Goal: Download file/media

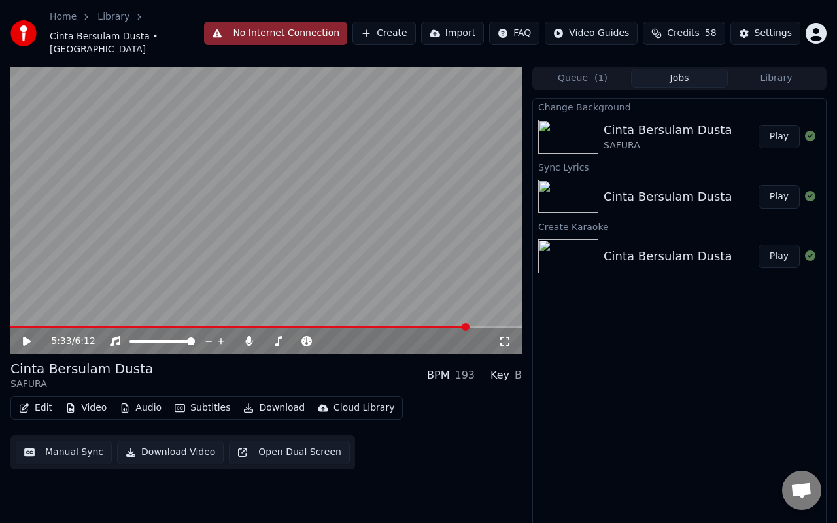
click at [770, 125] on button "Play" at bounding box center [778, 137] width 41 height 24
click at [29, 337] on icon at bounding box center [27, 341] width 7 height 8
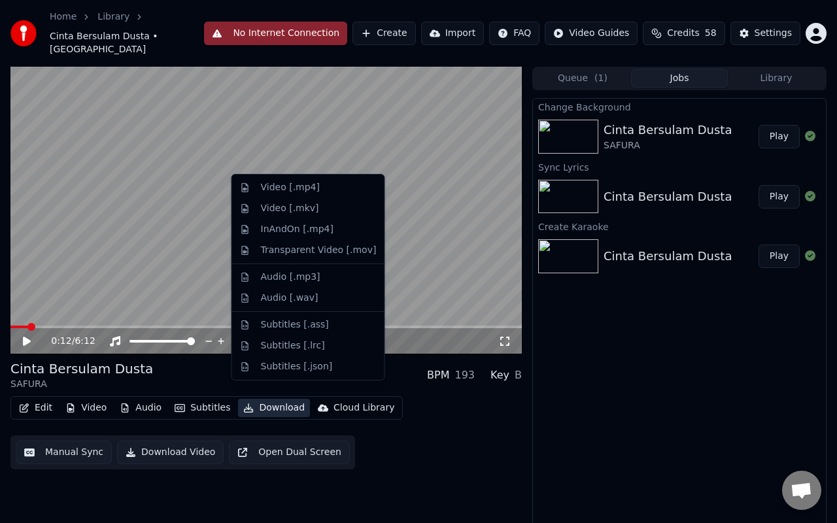
click at [269, 399] on button "Download" at bounding box center [274, 408] width 72 height 18
click at [272, 187] on div "Video [.mp4]" at bounding box center [290, 187] width 59 height 13
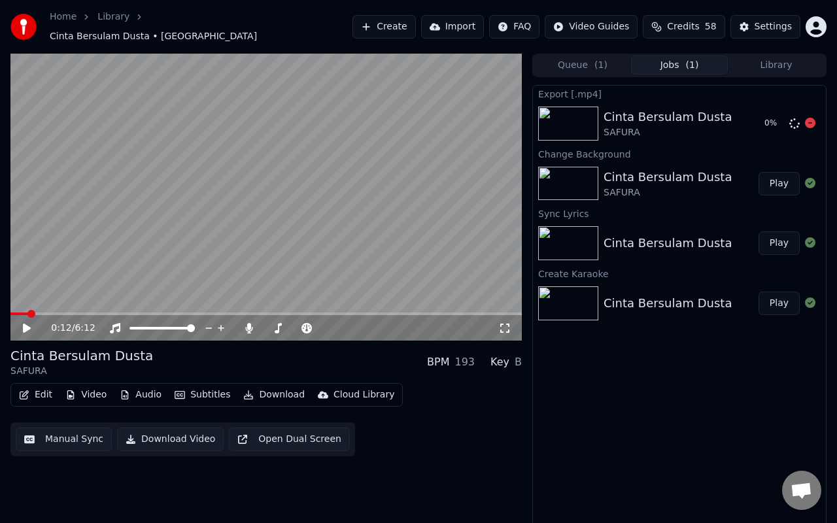
click at [808, 127] on div "Cinta Bersulam Dusta SAFURA 0 %" at bounding box center [679, 123] width 293 height 44
click at [811, 119] on icon at bounding box center [810, 123] width 10 height 10
click at [809, 118] on icon at bounding box center [810, 123] width 10 height 10
click at [183, 439] on button "Download Video" at bounding box center [170, 440] width 107 height 24
